Goal: Transaction & Acquisition: Book appointment/travel/reservation

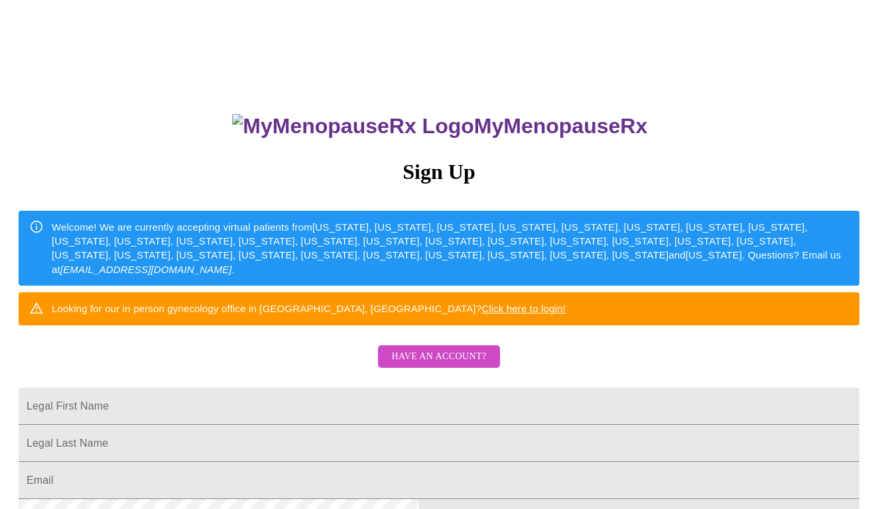
scroll to position [15, 0]
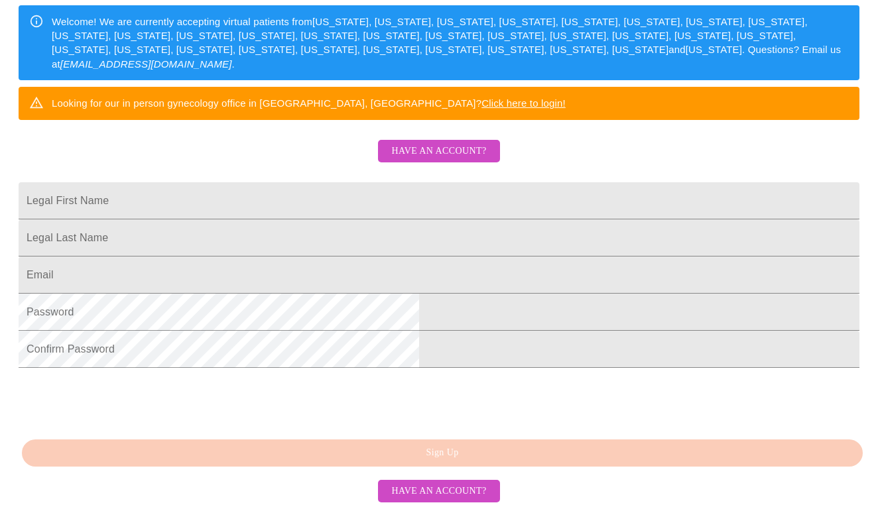
scroll to position [306, 0]
click at [422, 143] on span "Have an account?" at bounding box center [438, 151] width 95 height 17
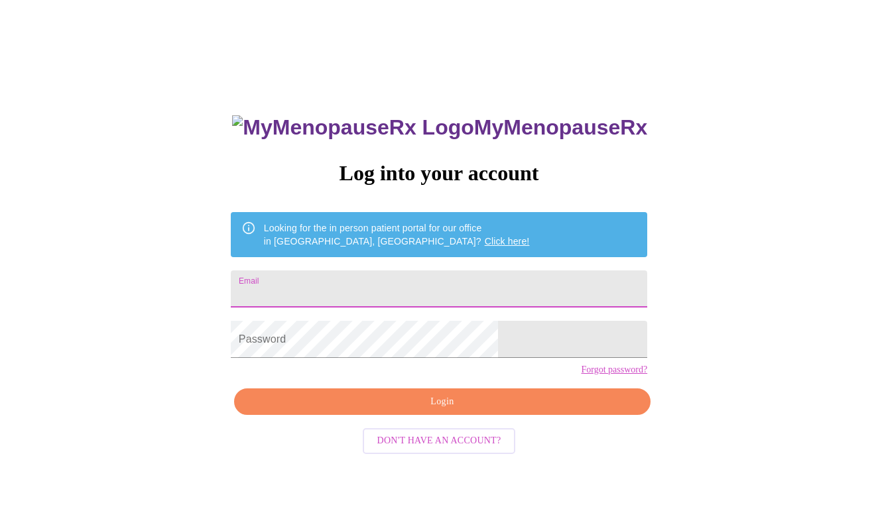
click at [335, 282] on input "Email" at bounding box center [439, 288] width 416 height 37
click at [337, 282] on input "Email" at bounding box center [439, 288] width 416 height 37
type input "[PERSON_NAME][EMAIL_ADDRESS][PERSON_NAME][DOMAIN_NAME]"
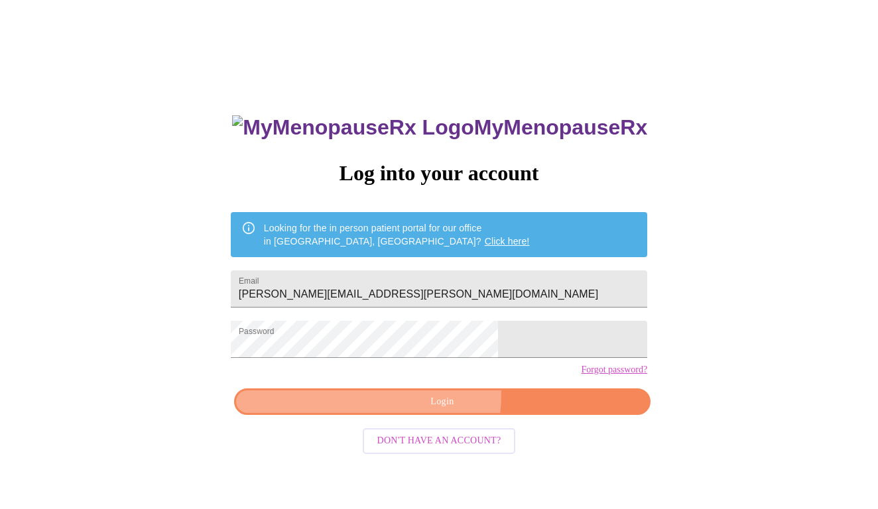
click at [410, 410] on span "Login" at bounding box center [442, 402] width 386 height 17
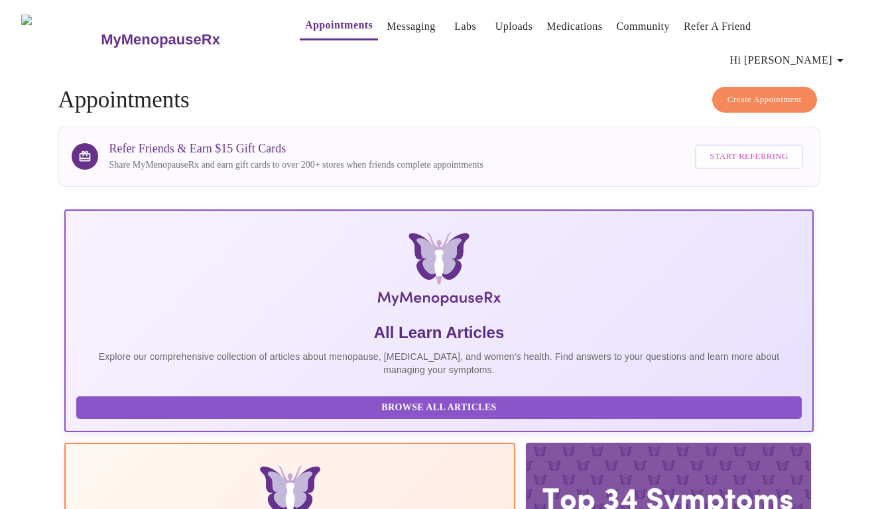
click at [741, 92] on span "Create Appointment" at bounding box center [764, 99] width 74 height 15
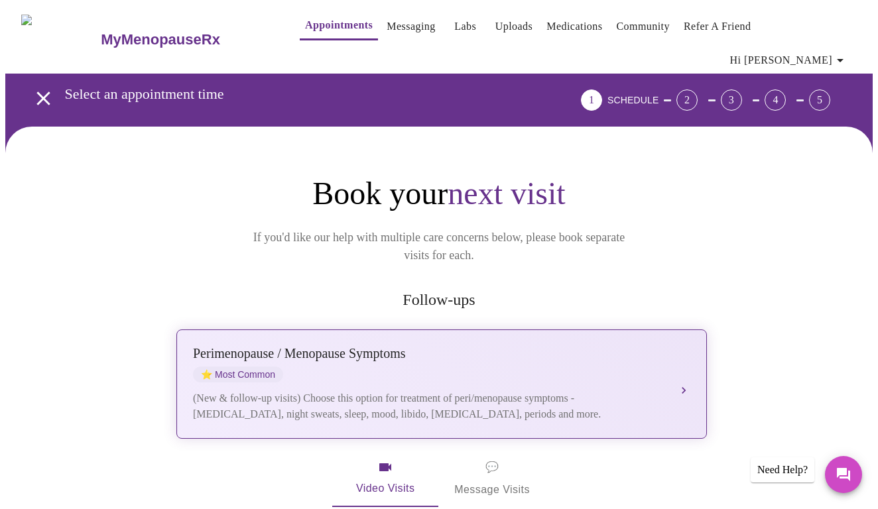
click at [683, 351] on button "[MEDICAL_DATA] / Menopause Symptoms ⭐ Most Common (New & follow-up visits) Choo…" at bounding box center [441, 383] width 530 height 109
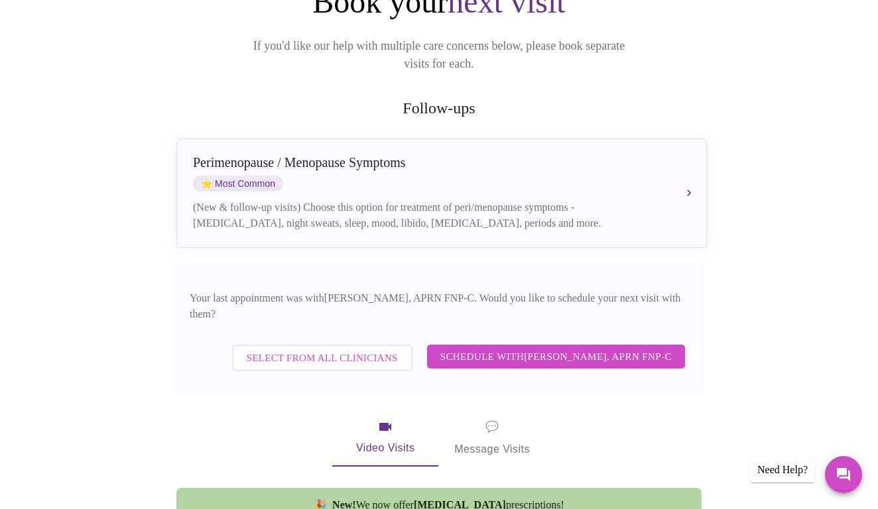
scroll to position [192, 0]
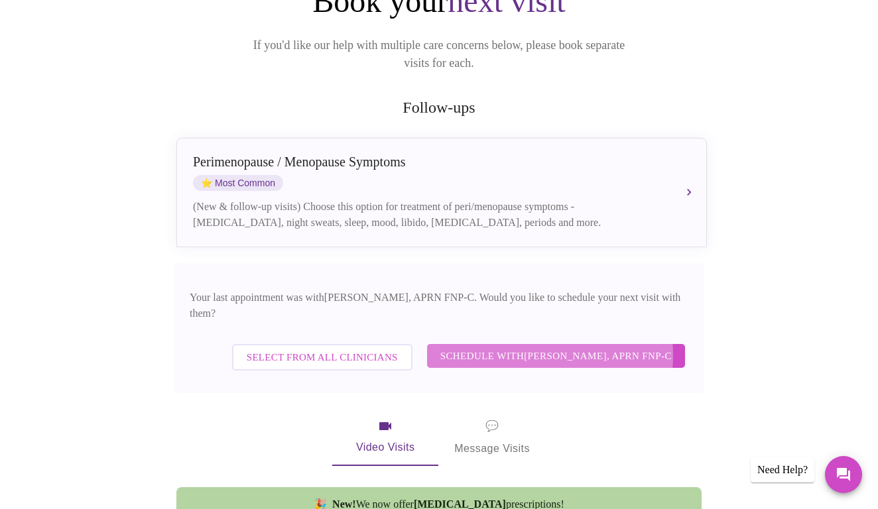
click at [532, 347] on span "Schedule with [PERSON_NAME], APRN FNP-C" at bounding box center [555, 355] width 231 height 17
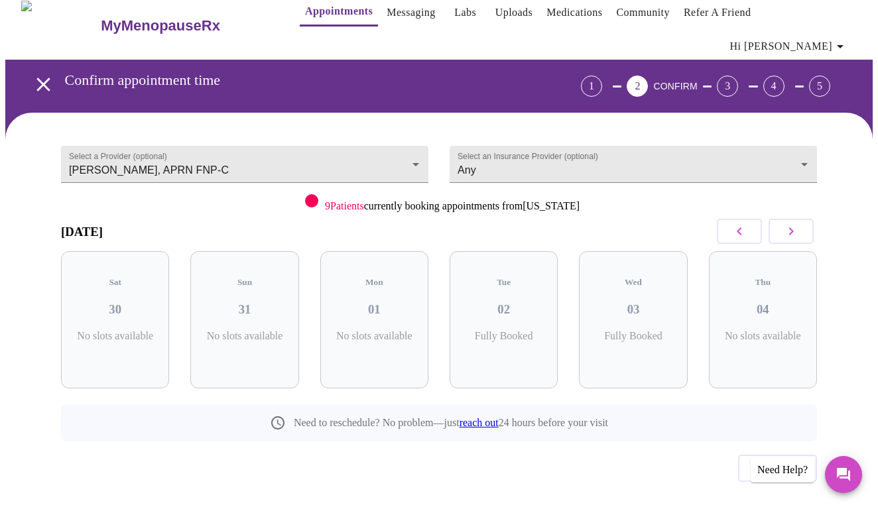
scroll to position [12, 0]
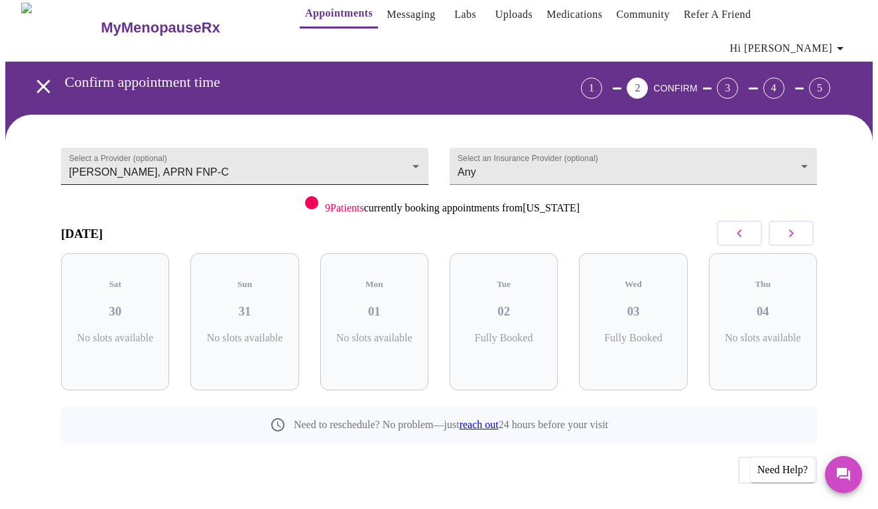
click at [402, 141] on body "MyMenopauseRx Appointments Messaging Labs Uploads Medications Community Refer a…" at bounding box center [438, 271] width 867 height 557
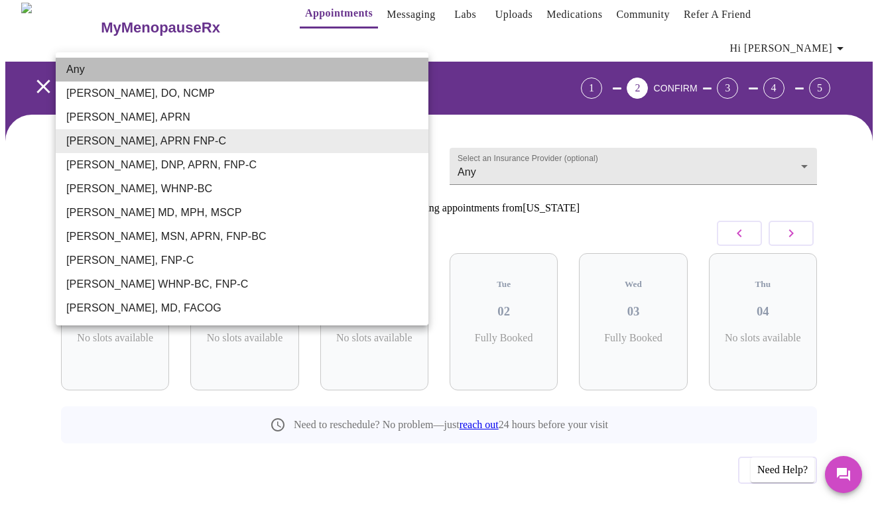
click at [286, 74] on li "Any" at bounding box center [242, 70] width 373 height 24
type input "Any"
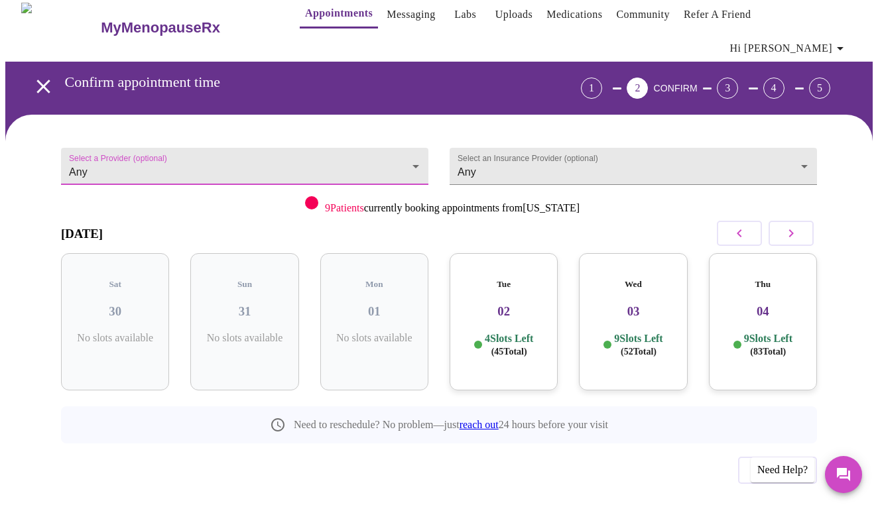
click at [502, 296] on div "Tue 02 4 Slots Left ( 45 Total)" at bounding box center [503, 321] width 108 height 137
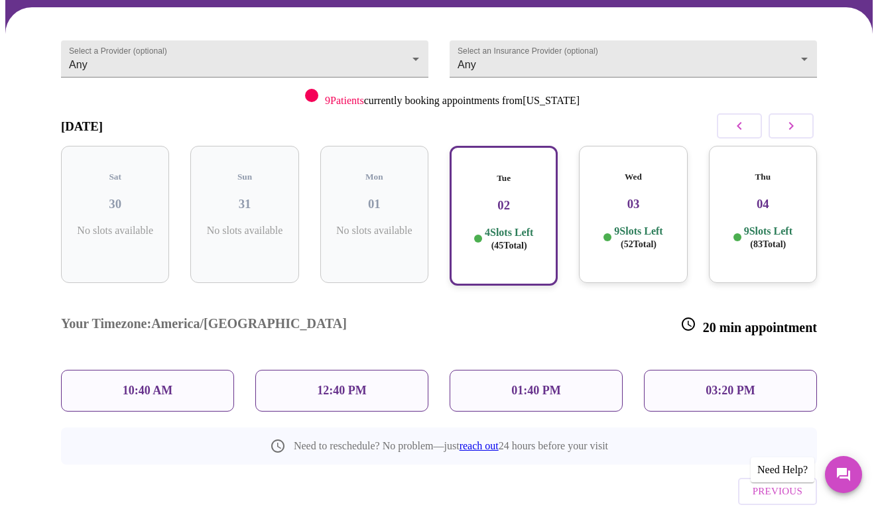
scroll to position [119, 0]
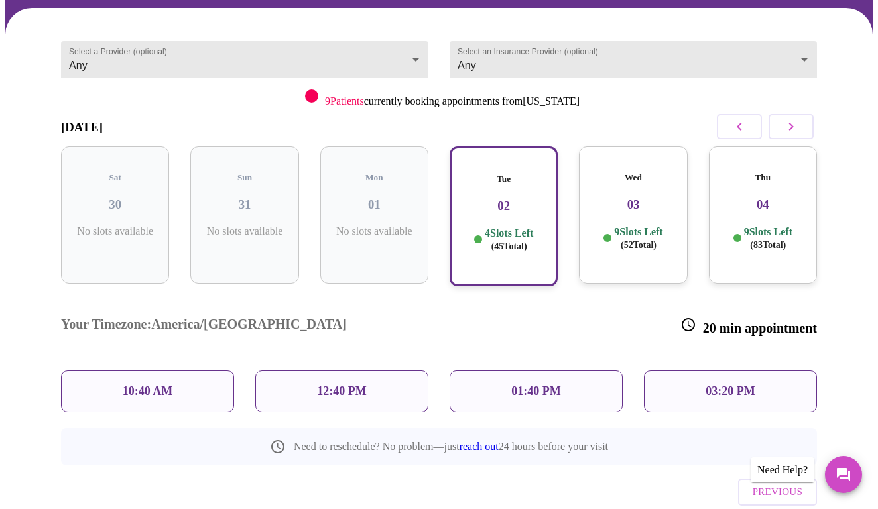
click at [143, 384] on p "10:40 AM" at bounding box center [148, 391] width 50 height 14
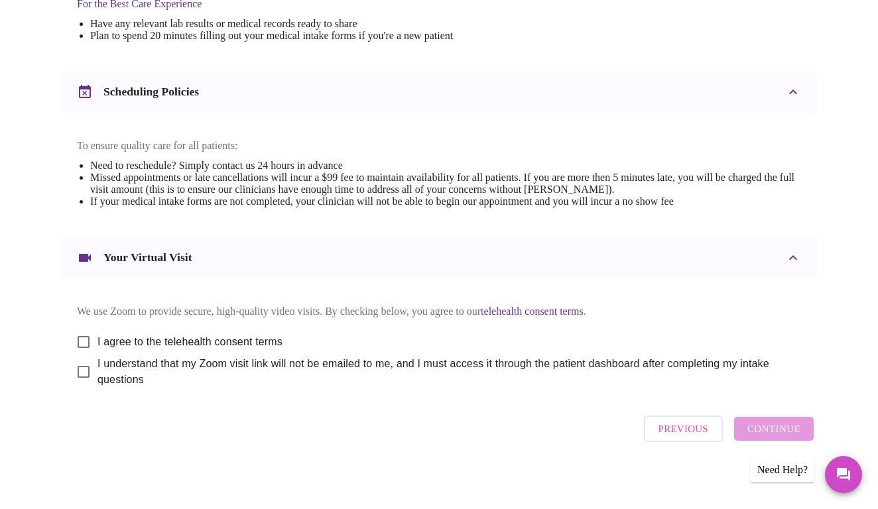
scroll to position [455, 0]
click at [81, 331] on input "I agree to the telehealth consent terms" at bounding box center [84, 343] width 28 height 28
checkbox input "true"
click at [77, 365] on input "I understand that my Zoom visit link will not be emailed to me, and I must acce…" at bounding box center [84, 373] width 28 height 28
checkbox input "true"
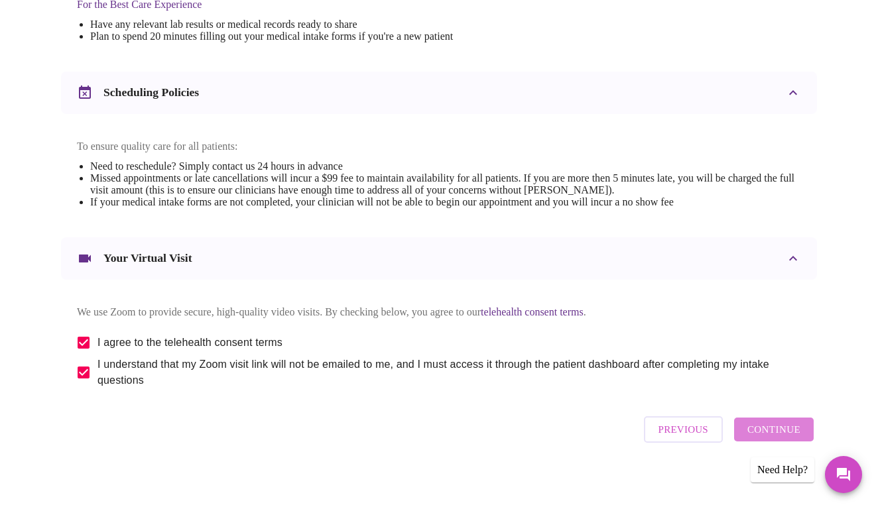
click at [782, 428] on span "Continue" at bounding box center [773, 429] width 53 height 17
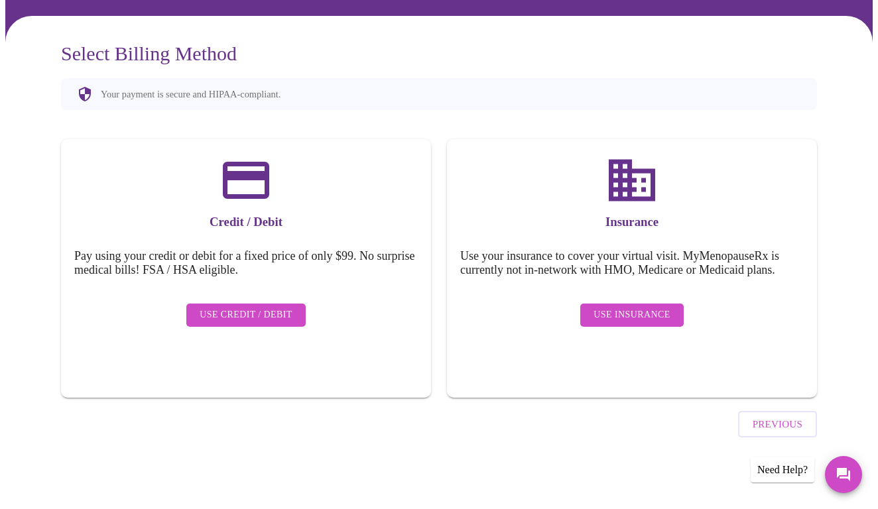
scroll to position [55, 0]
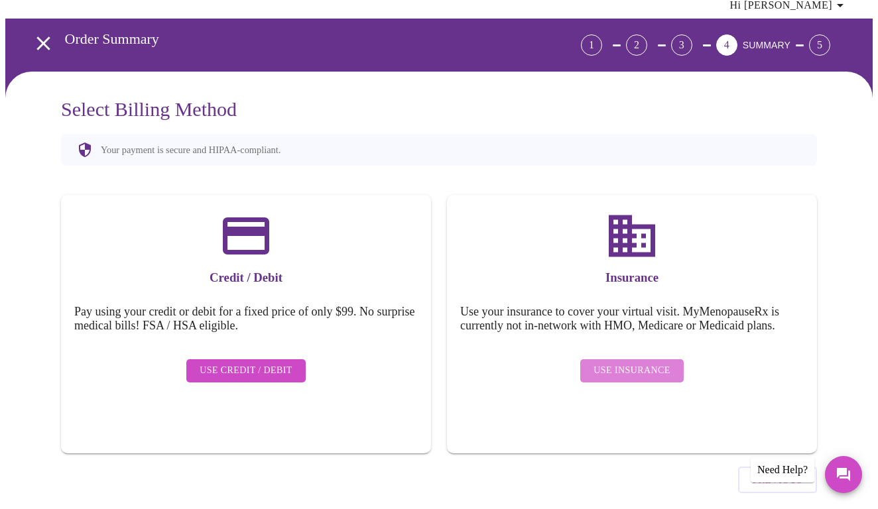
click at [644, 363] on span "Use Insurance" at bounding box center [631, 371] width 76 height 17
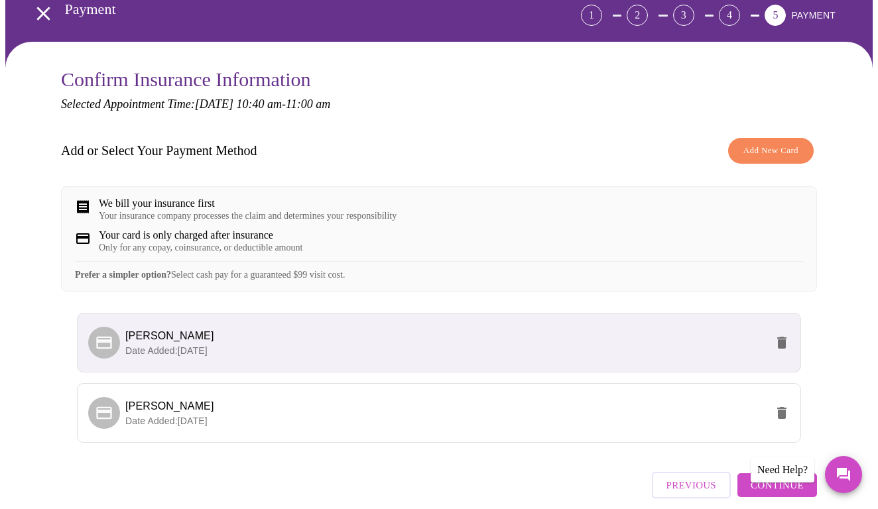
scroll to position [86, 0]
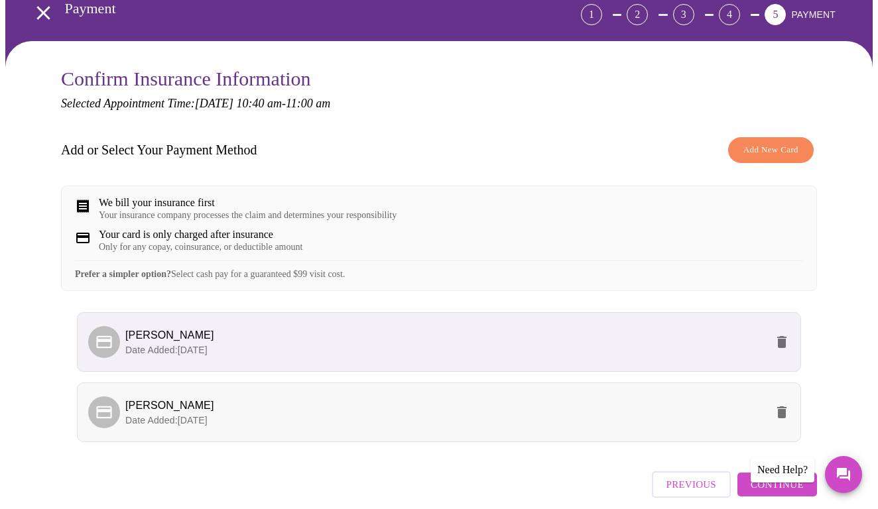
click at [184, 414] on p "Date Added: [DATE]" at bounding box center [445, 420] width 640 height 13
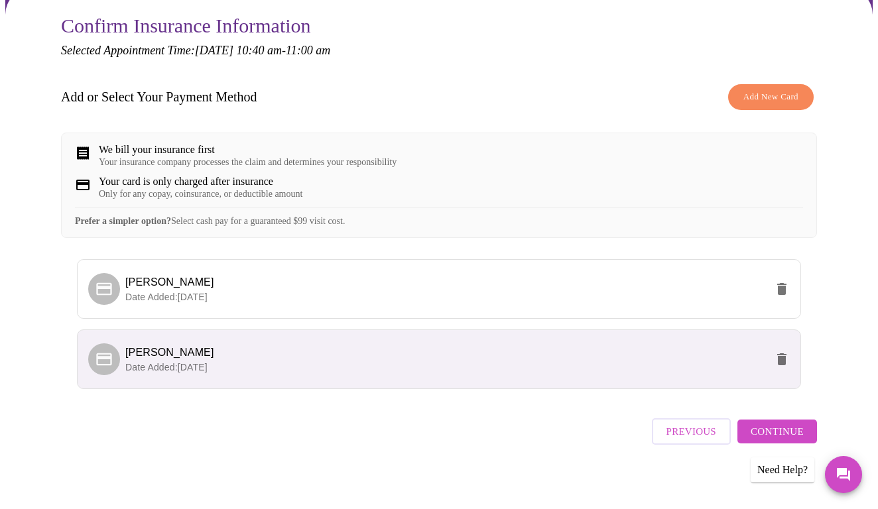
scroll to position [138, 0]
click at [778, 426] on span "Continue" at bounding box center [776, 432] width 53 height 17
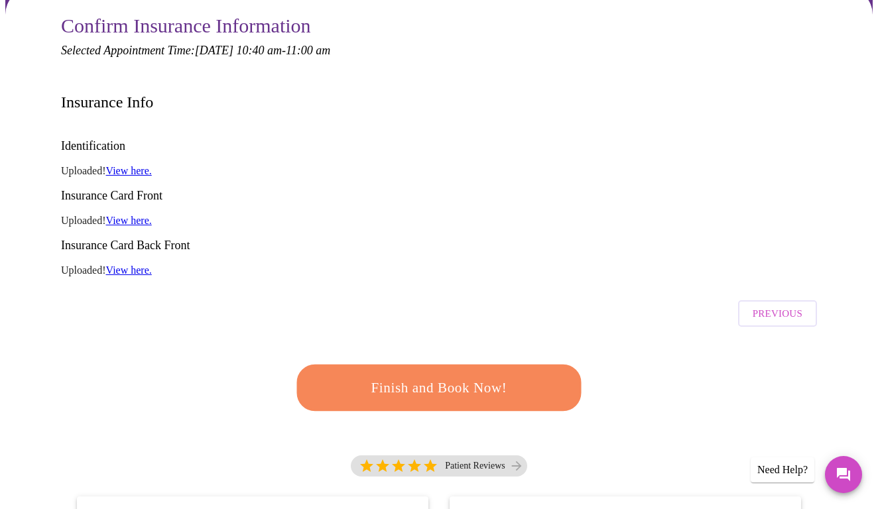
scroll to position [139, 0]
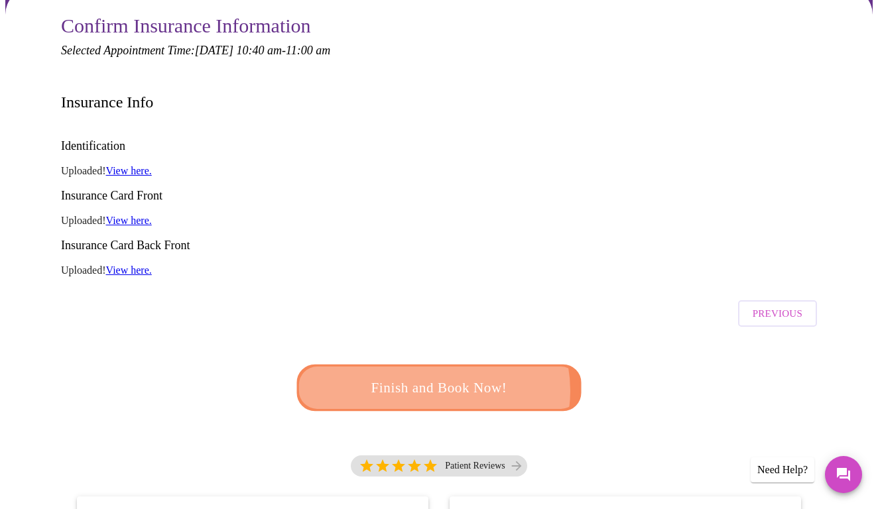
click at [429, 376] on span "Finish and Book Now!" at bounding box center [438, 388] width 245 height 25
